Goal: Information Seeking & Learning: Learn about a topic

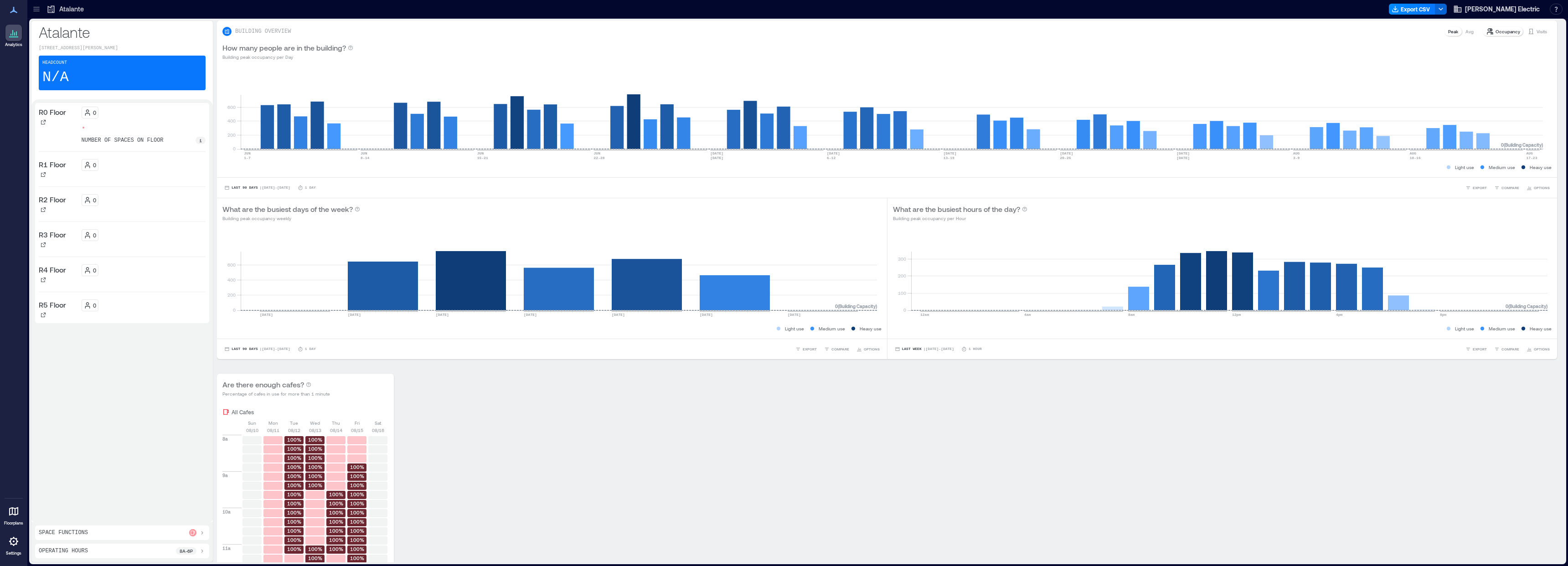
click at [35, 10] on icon at bounding box center [36, 9] width 9 height 9
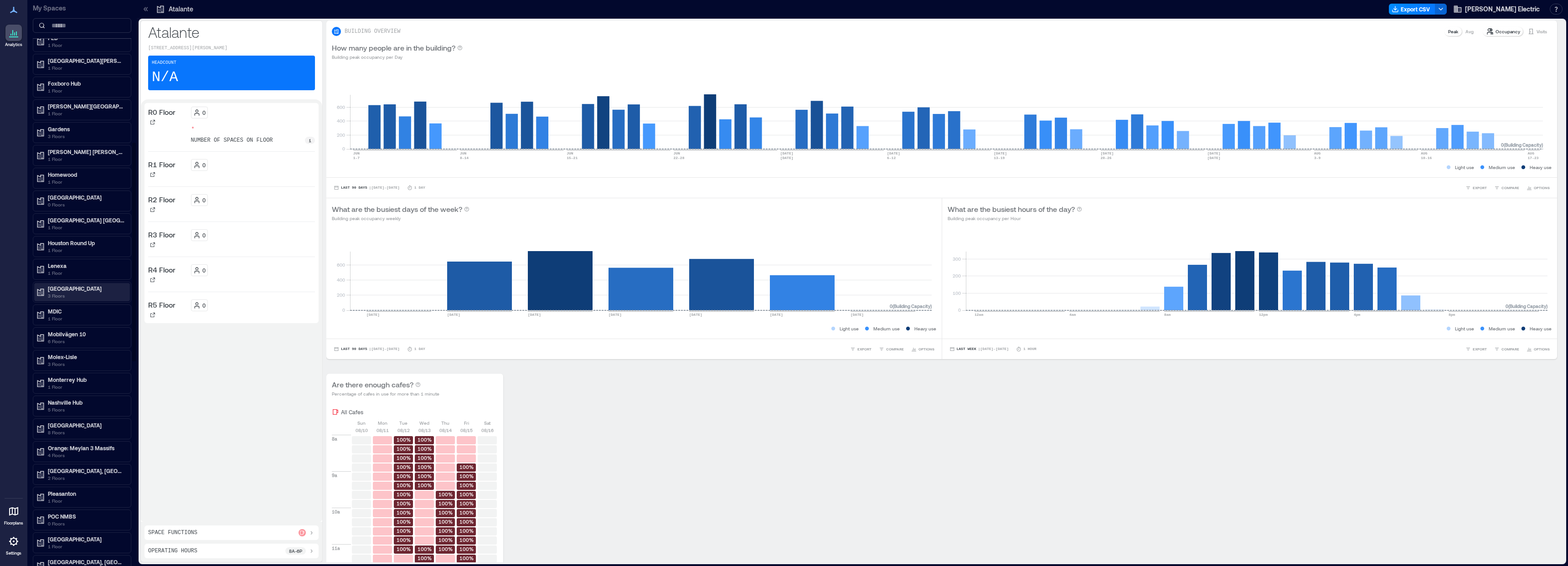
scroll to position [386, 0]
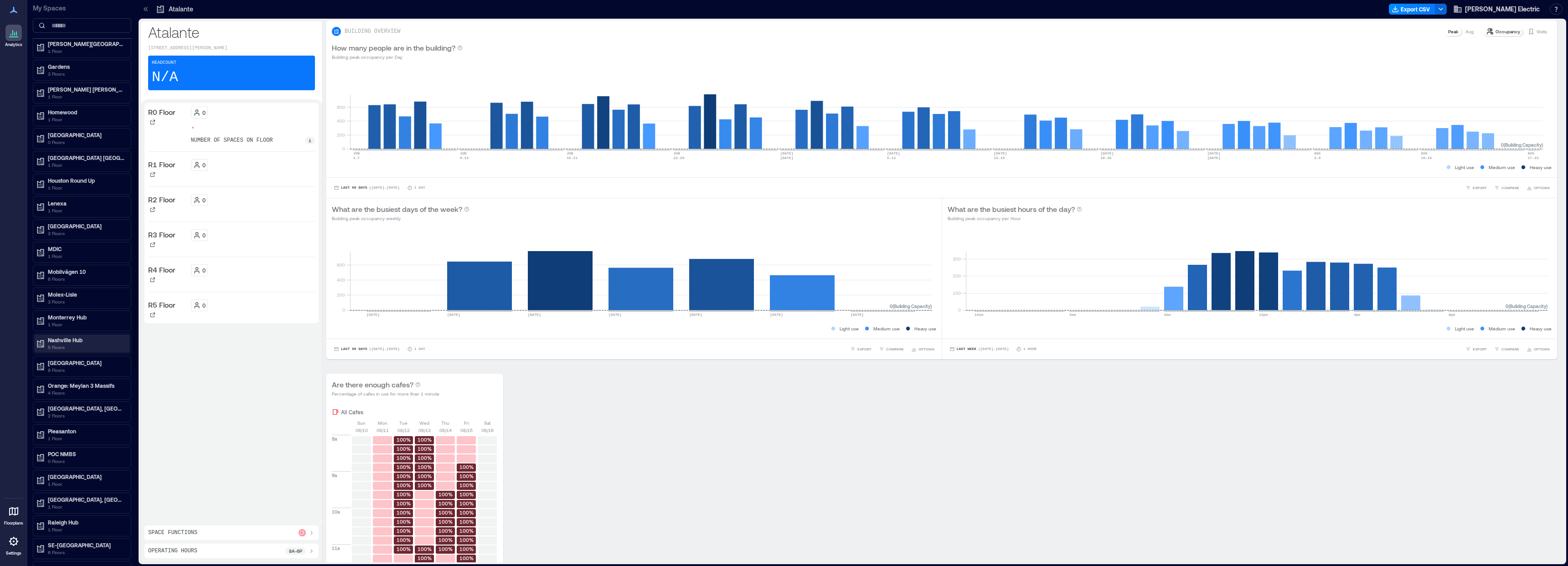
click at [74, 338] on p "Nashville Hub" at bounding box center [86, 339] width 76 height 7
click at [69, 360] on p "Building Analytics" at bounding box center [69, 359] width 45 height 7
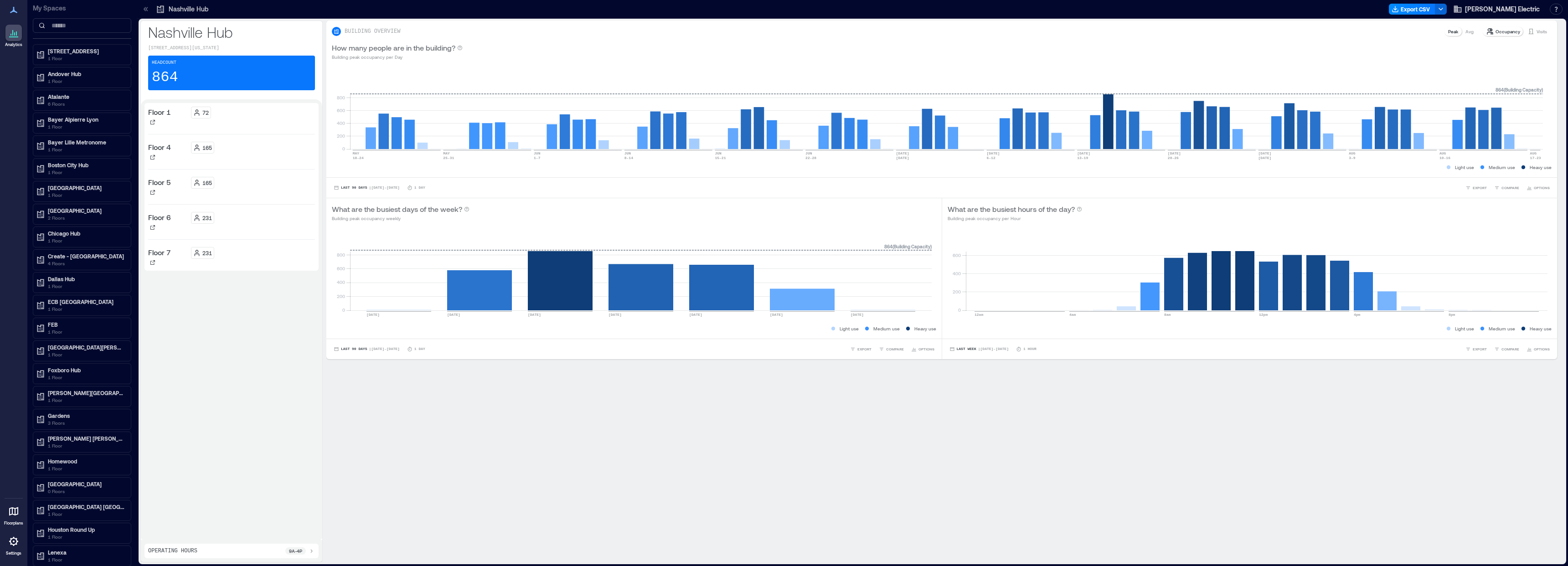
drag, startPoint x: 79, startPoint y: 165, endPoint x: 252, endPoint y: 164, distance: 173.0
click at [81, 166] on p "Boston City Hub" at bounding box center [86, 164] width 76 height 7
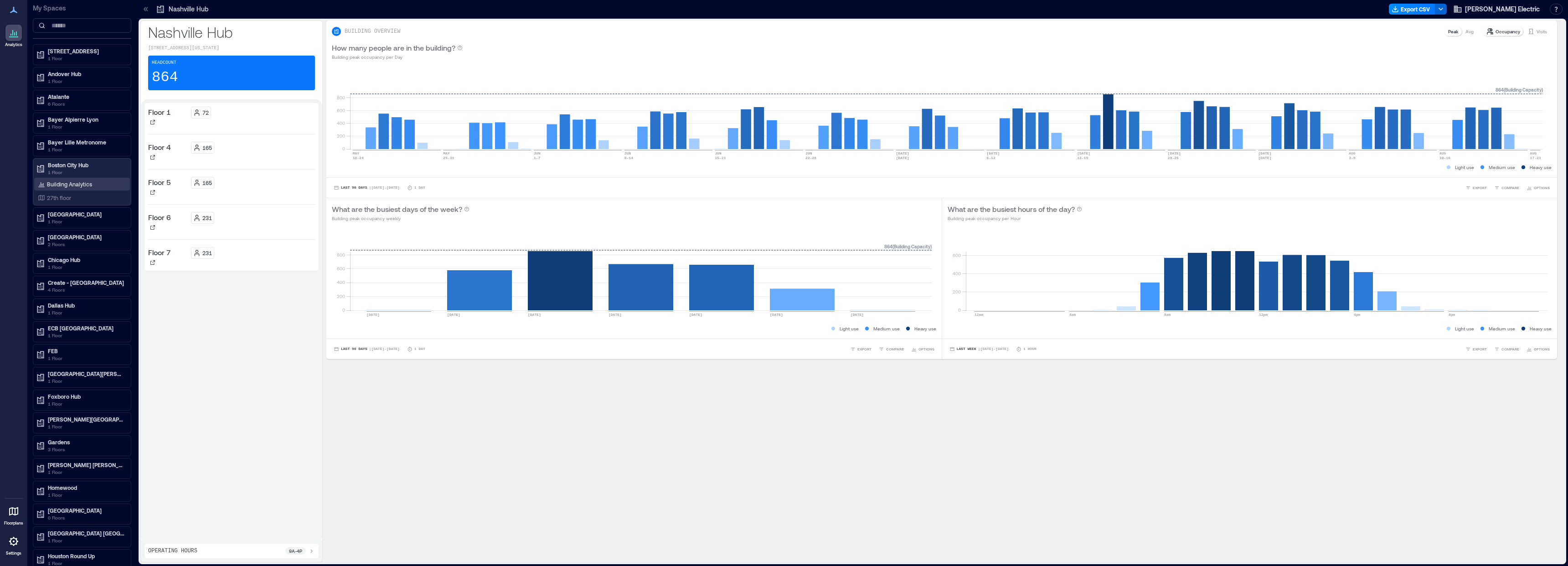
click at [73, 182] on p "Building Analytics" at bounding box center [69, 184] width 45 height 7
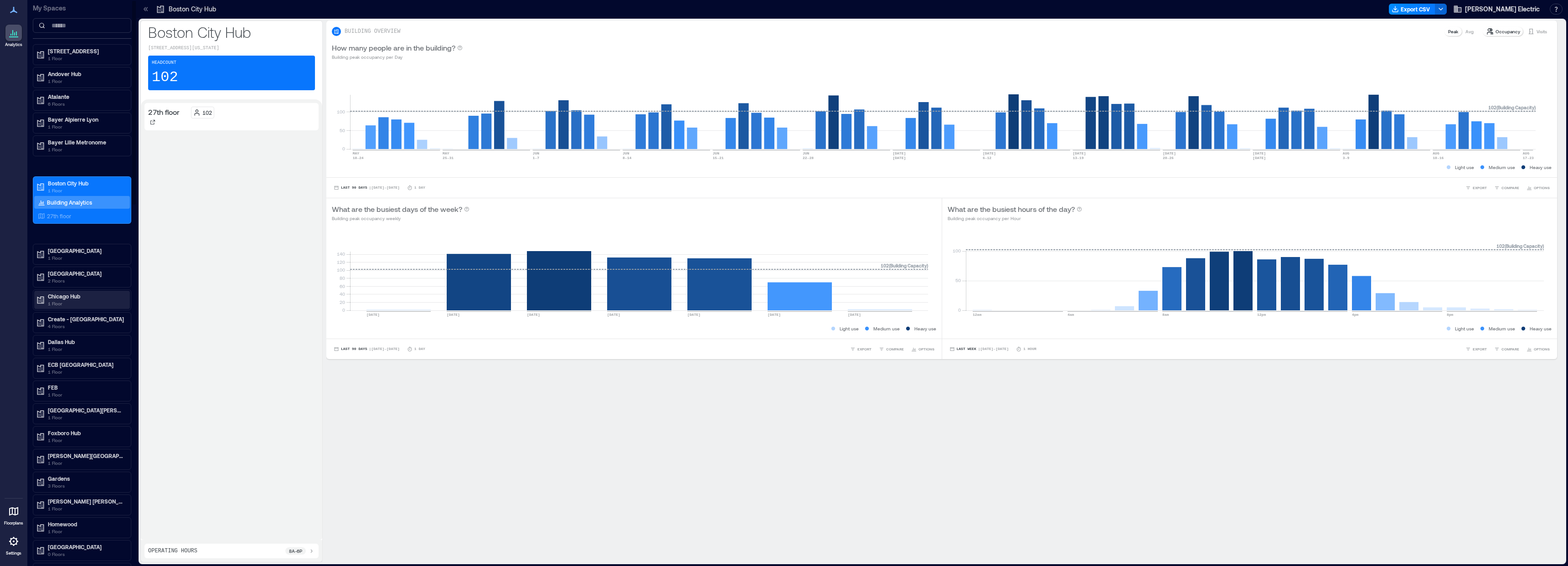
click at [50, 299] on p "Chicago Hub" at bounding box center [86, 295] width 76 height 7
click at [72, 317] on p "Building Analytics" at bounding box center [69, 315] width 45 height 7
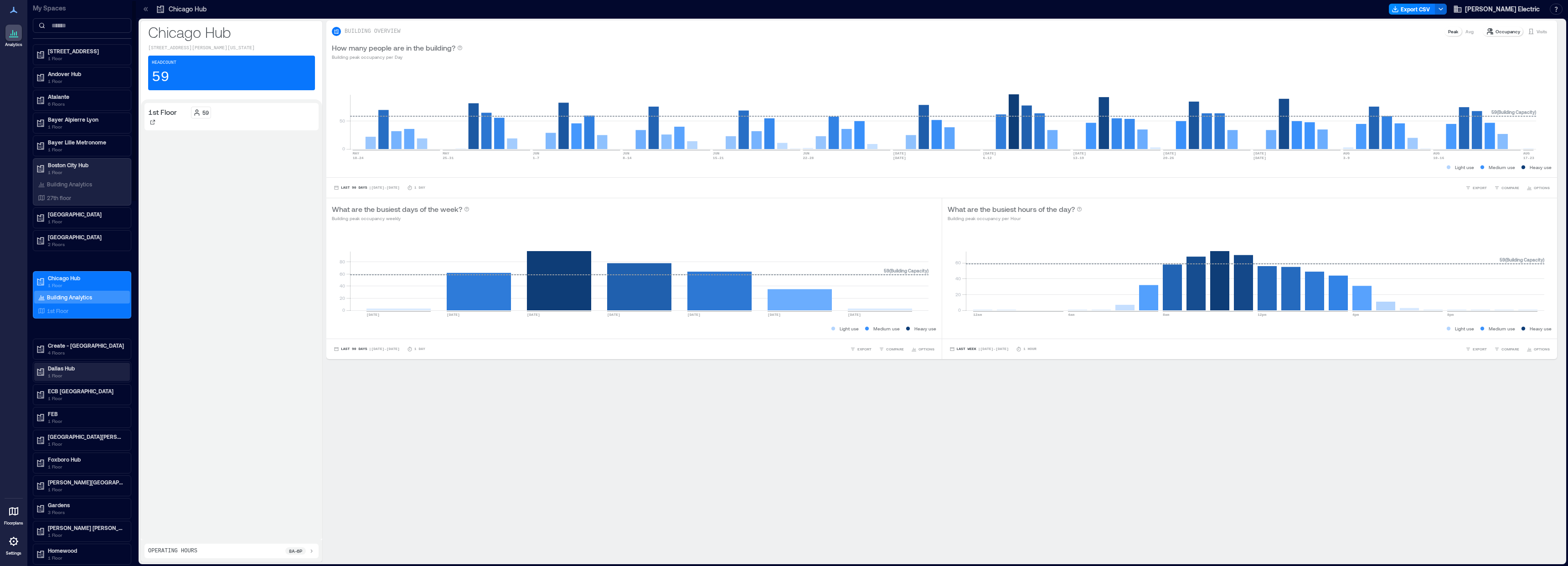
click at [69, 372] on p "1 Floor" at bounding box center [86, 375] width 76 height 7
click at [78, 388] on p "Building Analytics" at bounding box center [69, 387] width 45 height 7
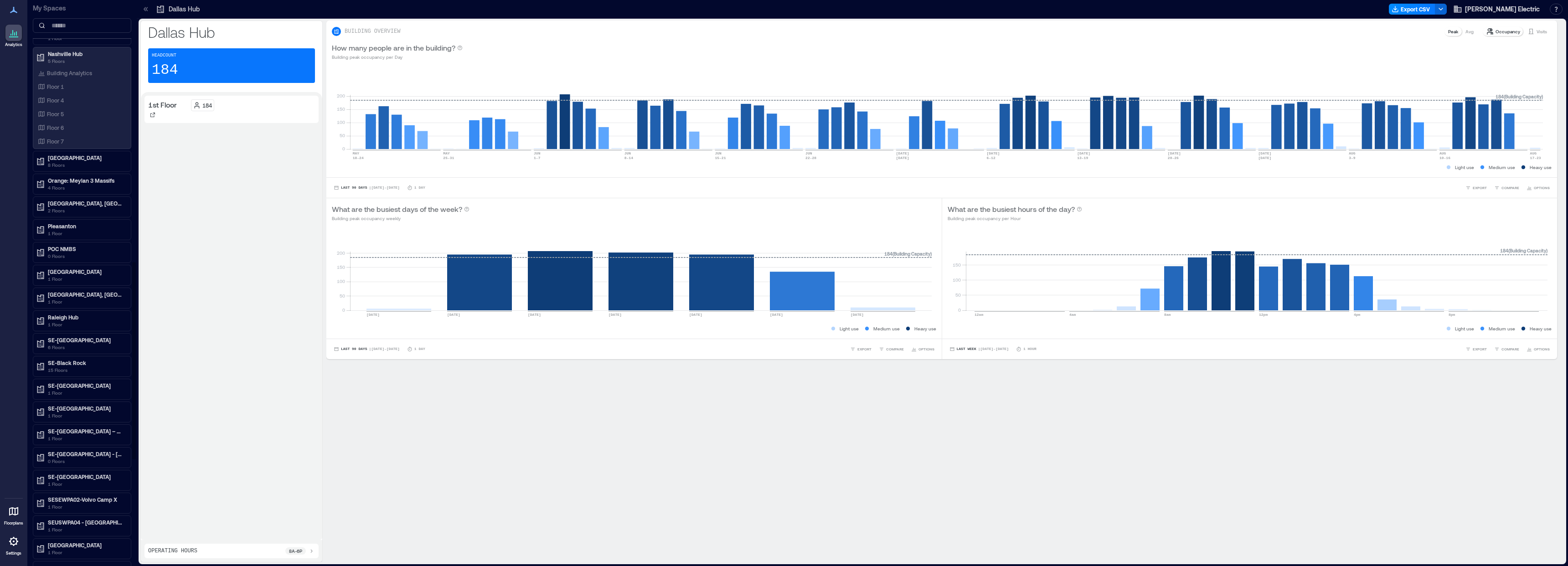
scroll to position [749, 0]
click at [61, 324] on p "1 Floor" at bounding box center [86, 327] width 76 height 7
click at [74, 341] on p "Building Analytics" at bounding box center [69, 338] width 45 height 7
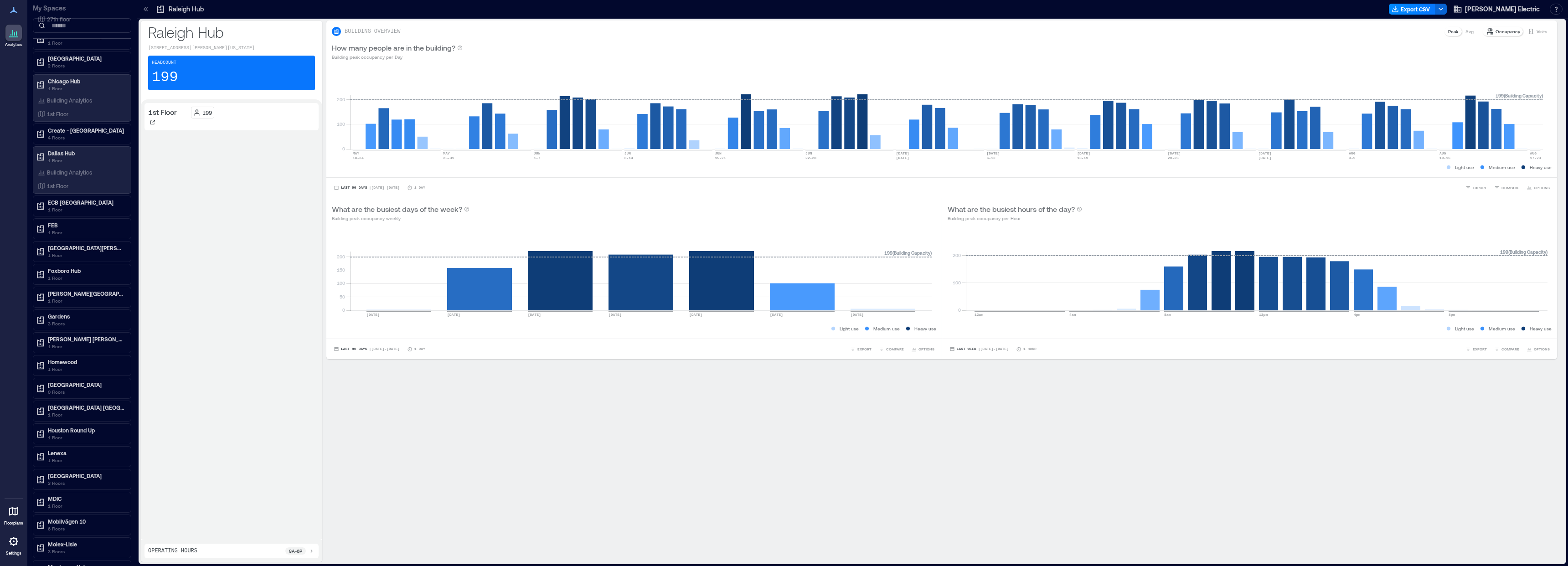
scroll to position [169, 0]
